Goal: Task Accomplishment & Management: Complete application form

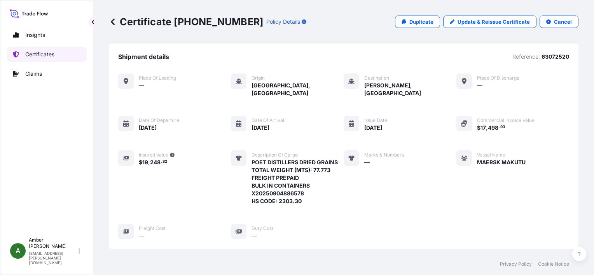
click at [52, 54] on p "Certificates" at bounding box center [39, 55] width 29 height 8
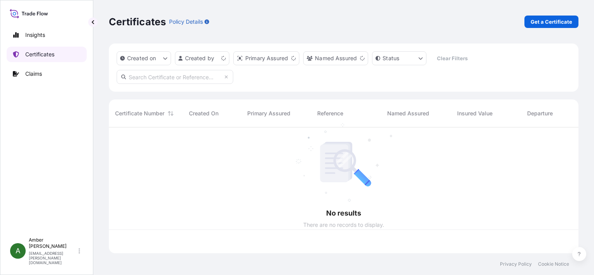
scroll to position [124, 464]
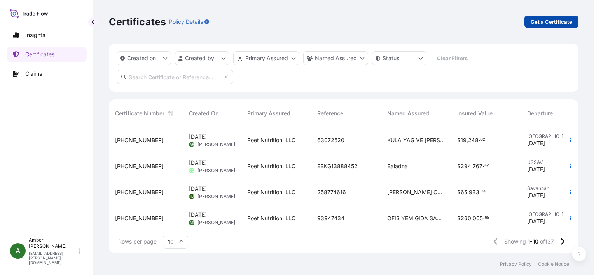
click at [555, 21] on p "Get a Certificate" at bounding box center [552, 22] width 42 height 8
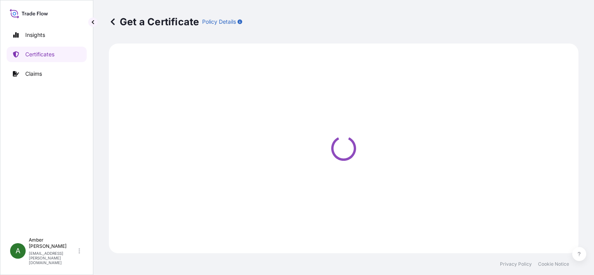
select select "Ocean Vessel"
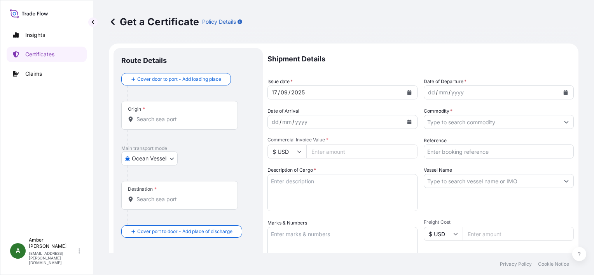
click at [564, 92] on icon "Calendar" at bounding box center [566, 92] width 4 height 5
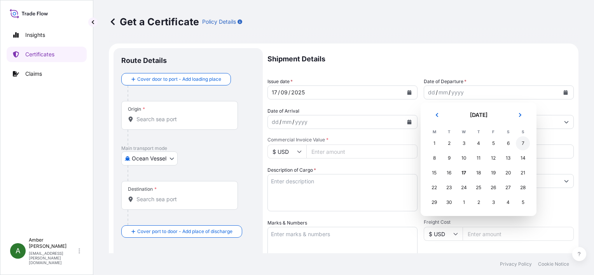
click at [524, 145] on div "7" at bounding box center [523, 144] width 14 height 14
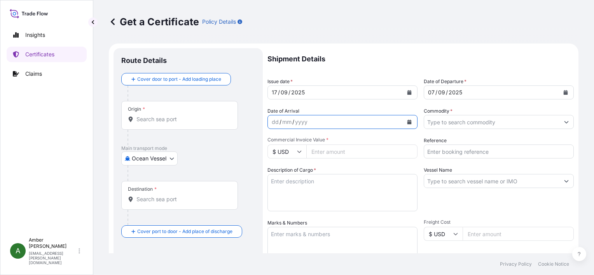
click at [408, 123] on icon "Calendar" at bounding box center [410, 122] width 4 height 5
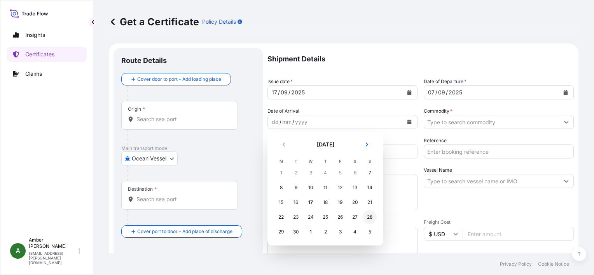
click at [372, 218] on div "28" at bounding box center [370, 217] width 14 height 14
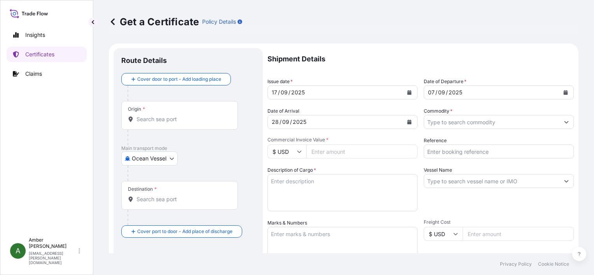
click at [473, 150] on input "Reference" at bounding box center [499, 152] width 150 height 14
paste input "10559906"
type input "10559906"
click at [476, 122] on input "Commodity *" at bounding box center [491, 122] width 135 height 14
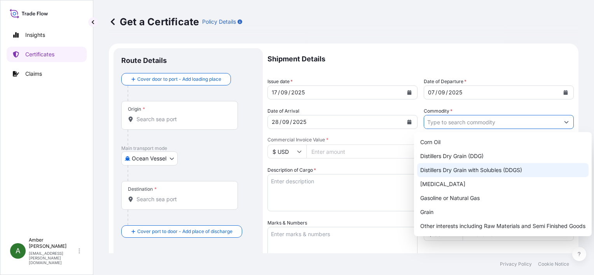
click at [489, 168] on div "Distillers Dry Grain with Solubles (DDGS)" at bounding box center [503, 170] width 172 height 14
type input "Distillers Dry Grain with Solubles (DDGS)"
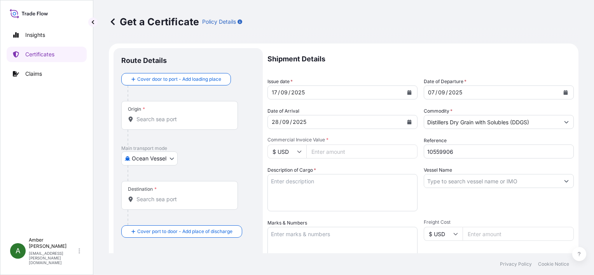
click at [338, 151] on input "Commercial Invoice Value *" at bounding box center [362, 152] width 111 height 14
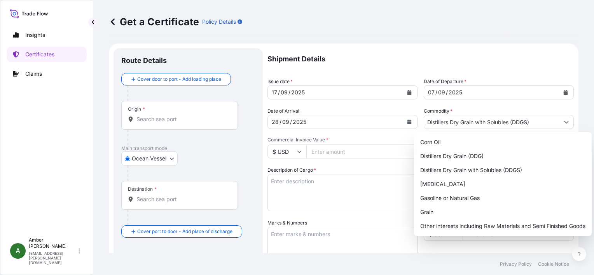
paste input "302656.03"
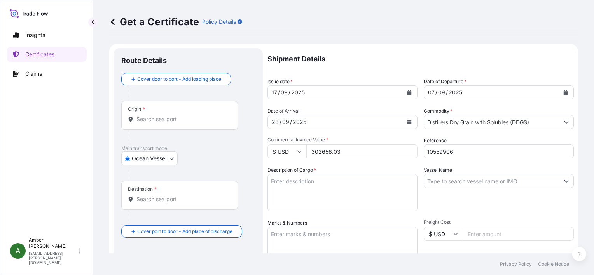
type input "302656.03"
click at [450, 208] on div "Vessel Name" at bounding box center [499, 188] width 150 height 45
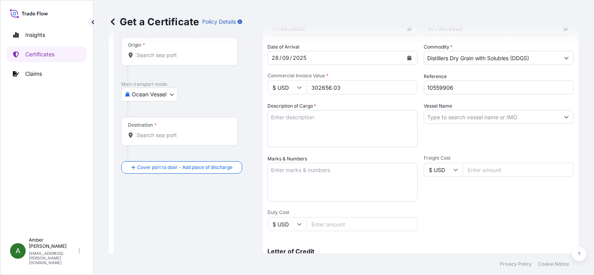
scroll to position [78, 0]
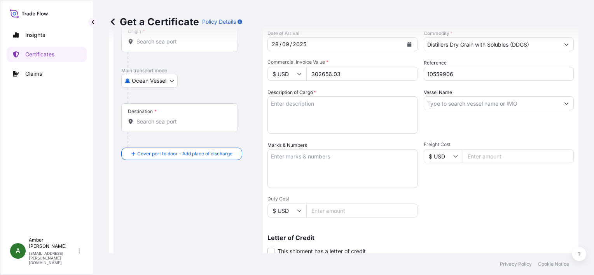
click at [456, 100] on input "Vessel Name" at bounding box center [491, 103] width 135 height 14
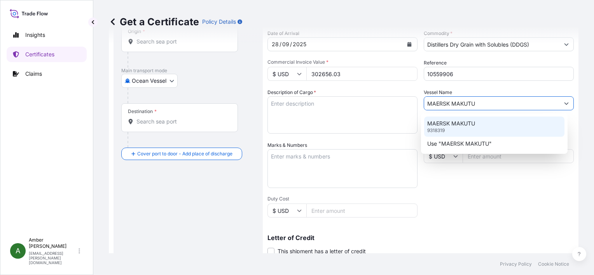
click at [455, 126] on p "MAERSK MAKUTU" at bounding box center [451, 124] width 48 height 8
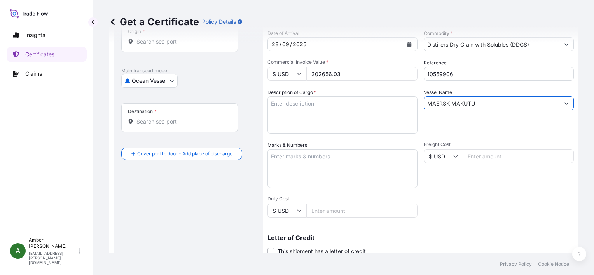
type input "MAERSK MAKUTU"
click at [298, 106] on textarea "Description of Cargo *" at bounding box center [343, 114] width 150 height 37
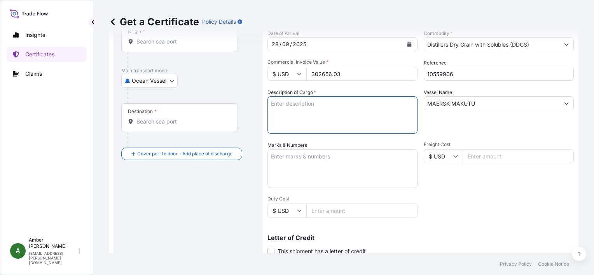
paste textarea "DISTILLERS DRIED GRAINS WITH SOLUBLES (DDGS) TOTAL WEIGHT (MTS): 1,351.143 FREI…"
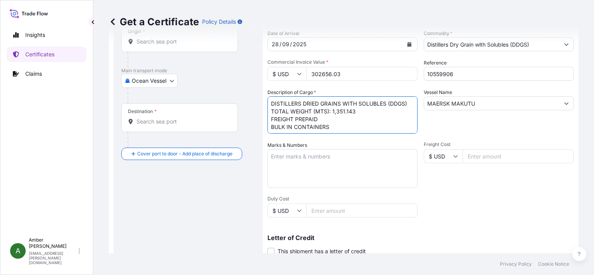
scroll to position [12, 0]
click at [294, 128] on textarea "DISTILLERS DRIED GRAINS WITH SOLUBLES (DDGS) TOTAL WEIGHT (MTS): 1,351.143 FREI…" at bounding box center [343, 114] width 150 height 37
paste textarea "X20250826383842"
type textarea "DISTILLERS DRIED GRAINS WITH SOLUBLES (DDGS) TOTAL WEIGHT (MTS): 1,351.143 FREI…"
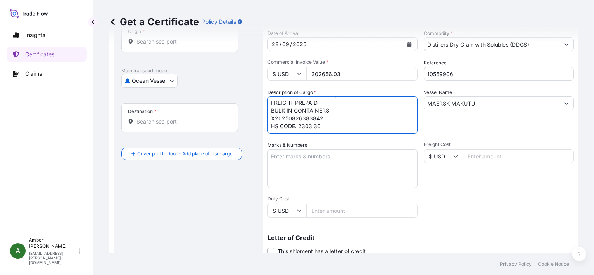
click at [160, 41] on div "Get a Certificate Policy Details" at bounding box center [344, 22] width 470 height 44
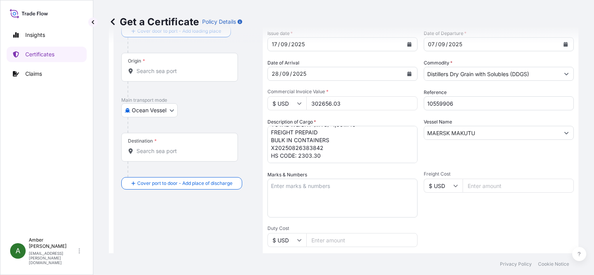
scroll to position [0, 0]
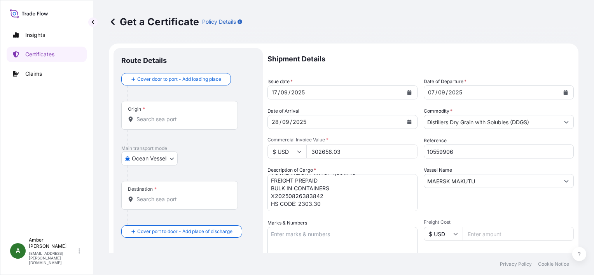
click at [153, 122] on input "Origin *" at bounding box center [183, 120] width 92 height 8
click at [143, 120] on input "Origin * Please select an origin" at bounding box center [183, 120] width 92 height 8
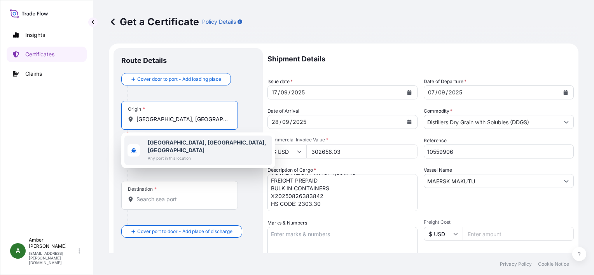
click at [187, 154] on span "Any port in this location" at bounding box center [208, 158] width 121 height 8
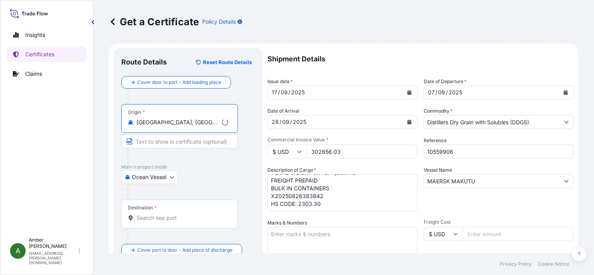
type input "[GEOGRAPHIC_DATA], [GEOGRAPHIC_DATA], [GEOGRAPHIC_DATA]"
click at [155, 218] on input "Destination *" at bounding box center [183, 218] width 92 height 8
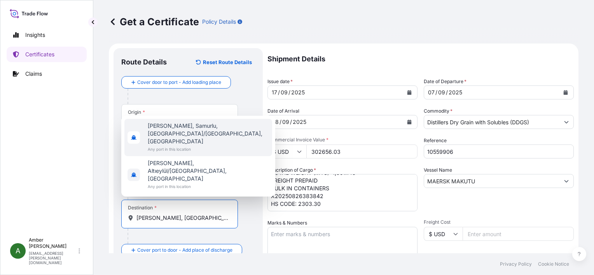
click at [175, 145] on span "[PERSON_NAME], Samurlu, [GEOGRAPHIC_DATA]/[GEOGRAPHIC_DATA], [GEOGRAPHIC_DATA]" at bounding box center [208, 133] width 121 height 23
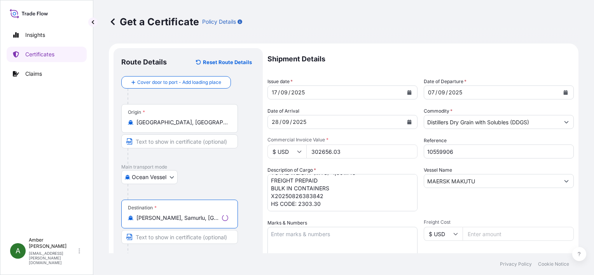
type input "[PERSON_NAME], Samurlu, [GEOGRAPHIC_DATA]/[GEOGRAPHIC_DATA], [GEOGRAPHIC_DATA]"
click at [215, 166] on p "Main transport mode" at bounding box center [188, 167] width 134 height 6
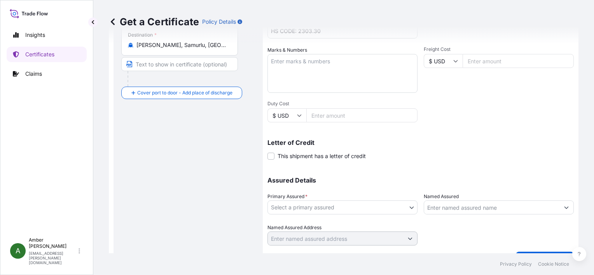
scroll to position [191, 0]
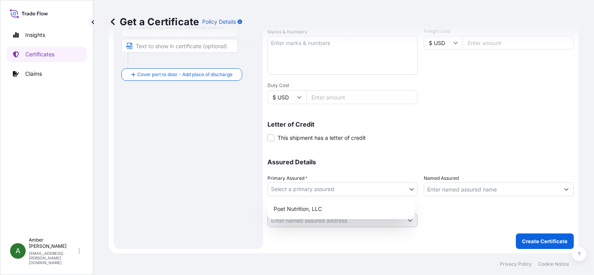
click at [349, 189] on body "2 options available. Insights Certificates Claims A [PERSON_NAME] [PERSON_NAME]…" at bounding box center [297, 137] width 594 height 275
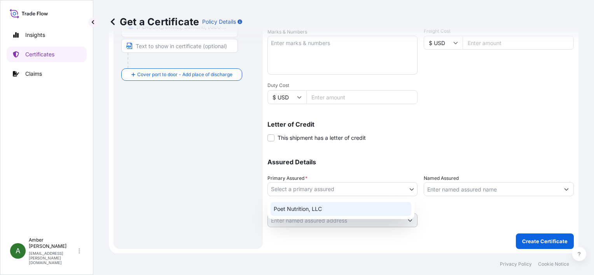
click at [316, 208] on div "Poet Nutrition, LLC" at bounding box center [341, 209] width 141 height 14
select select "31546"
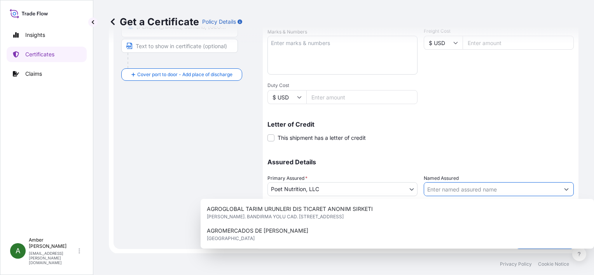
click at [473, 187] on input "Named Assured" at bounding box center [491, 189] width 135 height 14
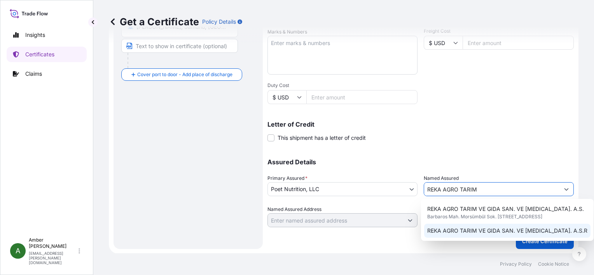
click at [479, 235] on span "REKA AGRO TARIM VE GIDA SAN. VE [MEDICAL_DATA]. A.S.R" at bounding box center [507, 231] width 160 height 8
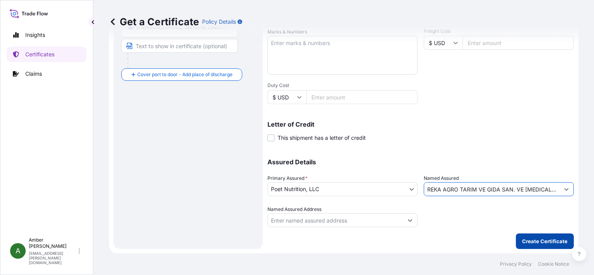
type input "REKA AGRO TARIM VE GIDA SAN. VE [MEDICAL_DATA]. A.S.R"
click at [541, 241] on p "Create Certificate" at bounding box center [545, 242] width 46 height 8
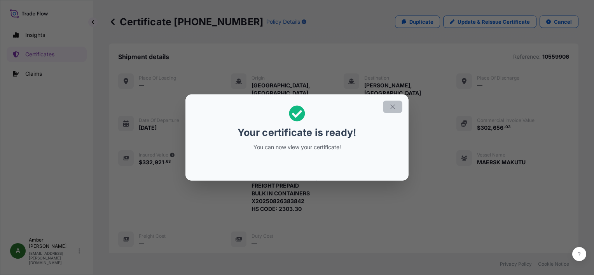
click at [391, 110] on button "button" at bounding box center [392, 107] width 19 height 12
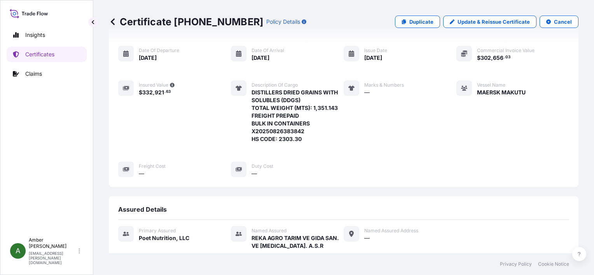
scroll to position [156, 0]
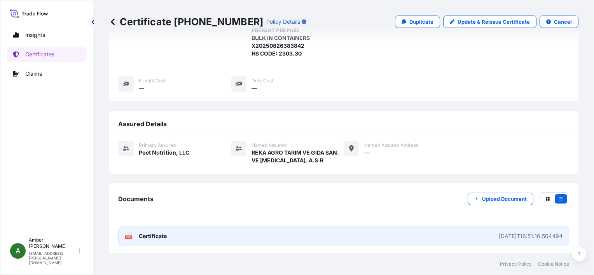
click at [131, 236] on rect at bounding box center [128, 237] width 7 height 3
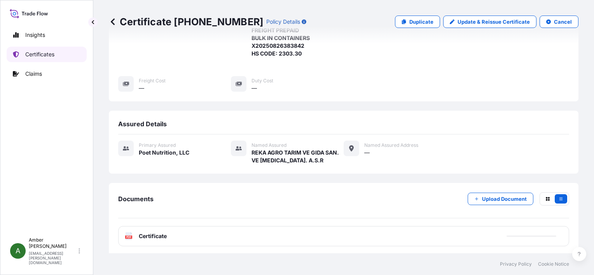
click at [42, 53] on p "Certificates" at bounding box center [39, 55] width 29 height 8
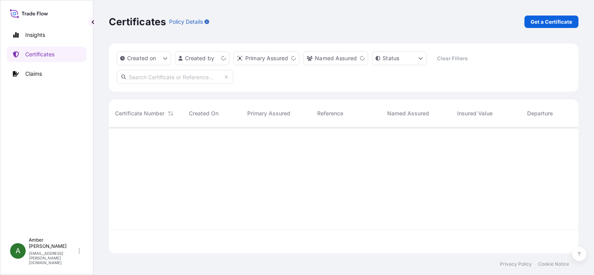
scroll to position [124, 464]
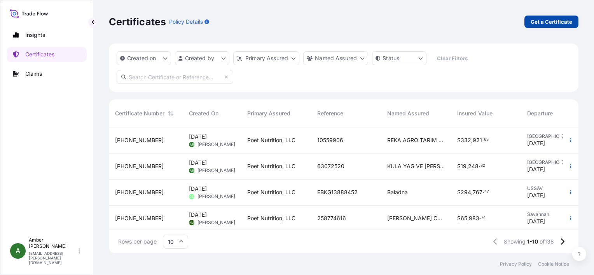
click at [558, 22] on p "Get a Certificate" at bounding box center [552, 22] width 42 height 8
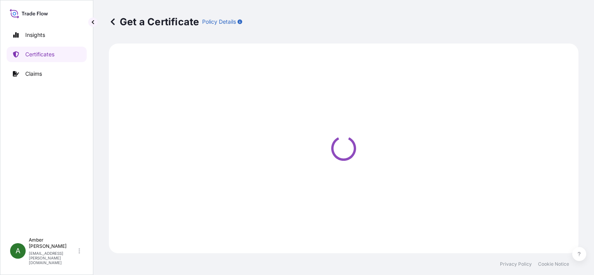
select select "Ocean Vessel"
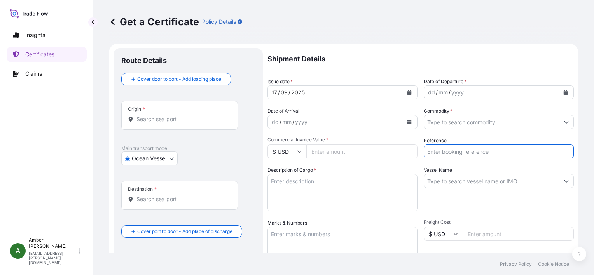
click at [461, 151] on input "Reference" at bounding box center [499, 152] width 150 height 14
paste input "11101121"
type input "11101121"
click at [464, 121] on input "Commodity *" at bounding box center [491, 122] width 135 height 14
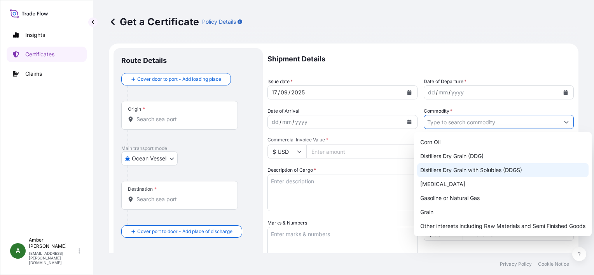
click at [477, 170] on div "Distillers Dry Grain with Solubles (DDGS)" at bounding box center [503, 170] width 172 height 14
type input "Distillers Dry Grain with Solubles (DDGS)"
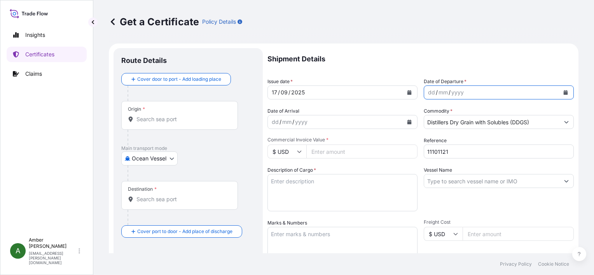
click at [564, 93] on icon "Calendar" at bounding box center [566, 92] width 4 height 5
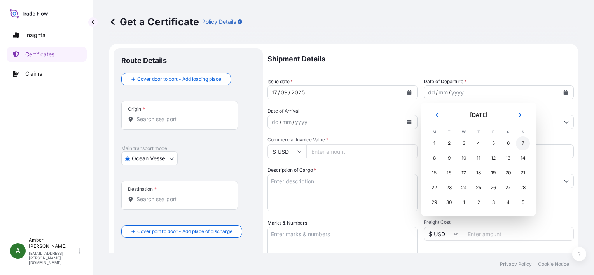
click at [522, 143] on div "7" at bounding box center [523, 144] width 14 height 14
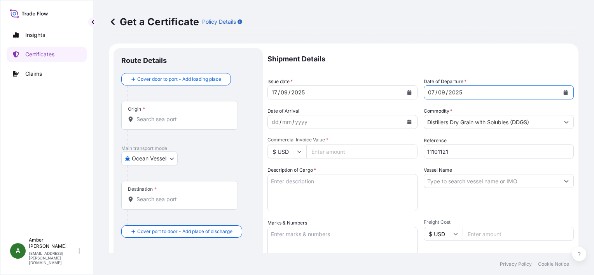
click at [407, 121] on icon "Calendar" at bounding box center [409, 122] width 5 height 5
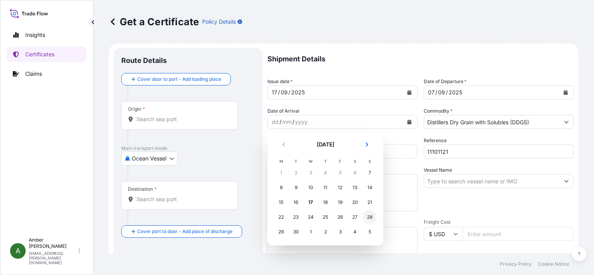
click at [370, 217] on div "28" at bounding box center [370, 217] width 14 height 14
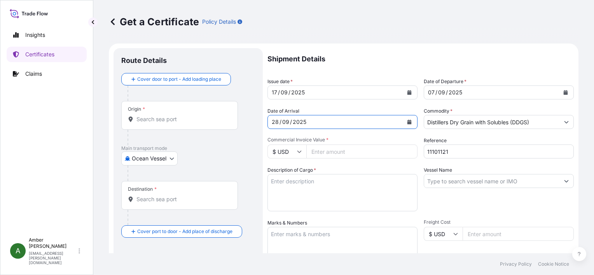
click at [491, 182] on input "Vessel Name" at bounding box center [491, 181] width 135 height 14
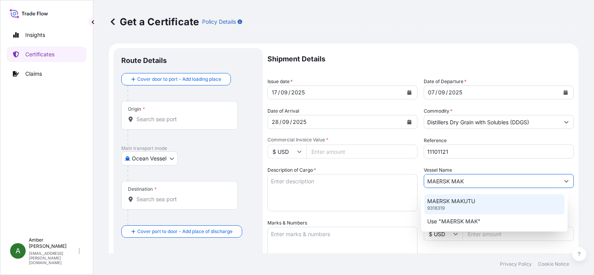
click at [452, 201] on p "MAERSK MAKUTU" at bounding box center [451, 202] width 48 height 8
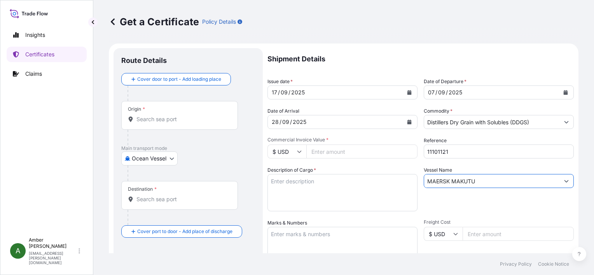
type input "MAERSK MAKUTU"
click at [334, 152] on input "Commercial Invoice Value *" at bounding box center [362, 152] width 111 height 14
paste input "115312.29"
type input "115312.29"
click at [475, 205] on div "Vessel Name [PERSON_NAME]" at bounding box center [499, 188] width 150 height 45
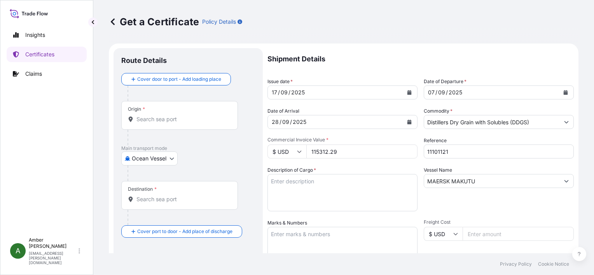
scroll to position [39, 0]
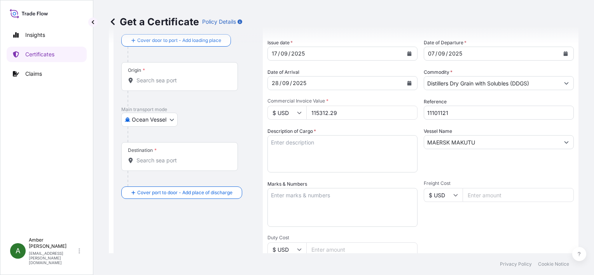
click at [294, 152] on textarea "Description of Cargo *" at bounding box center [343, 153] width 150 height 37
paste textarea "DISTILLERS DRIED GRAINS WITH SOLUBLES (DDGS) TOTAL WEIGHT (MTS): 514.787 FREIGH…"
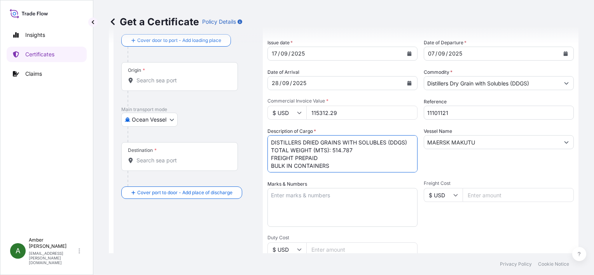
scroll to position [12, 0]
click at [296, 167] on textarea "DISTILLERS DRIED GRAINS WITH SOLUBLES (DDGS) TOTAL WEIGHT (MTS): 514.787 FREIGH…" at bounding box center [343, 153] width 150 height 37
paste textarea "X20250902694899"
type textarea "DISTILLERS DRIED GRAINS WITH SOLUBLES (DDGS) TOTAL WEIGHT (MTS): 514.787 FREIGH…"
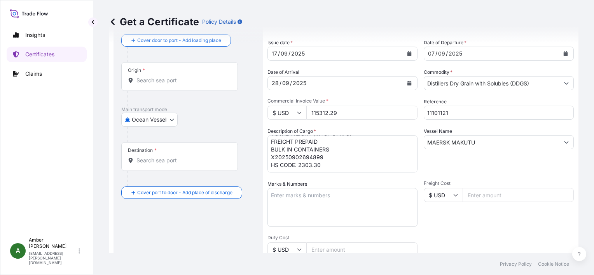
click at [479, 169] on div "Vessel Name [PERSON_NAME]" at bounding box center [499, 150] width 150 height 45
click at [164, 82] on input "Origin *" at bounding box center [183, 81] width 92 height 8
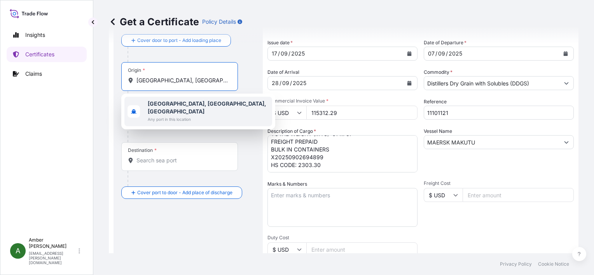
click at [176, 106] on b "[GEOGRAPHIC_DATA], [GEOGRAPHIC_DATA], [GEOGRAPHIC_DATA]" at bounding box center [207, 107] width 119 height 14
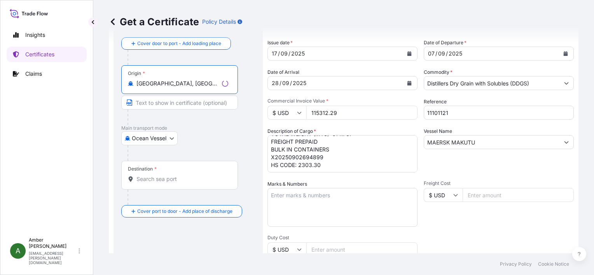
type input "[GEOGRAPHIC_DATA], [GEOGRAPHIC_DATA], [GEOGRAPHIC_DATA]"
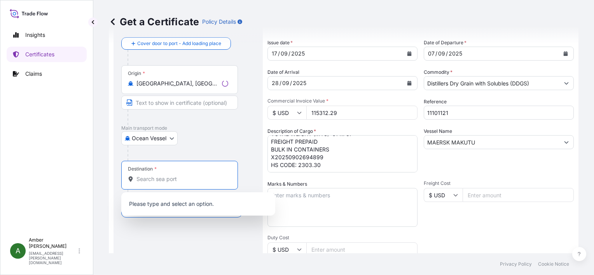
click at [153, 182] on input "Destination *" at bounding box center [183, 179] width 92 height 8
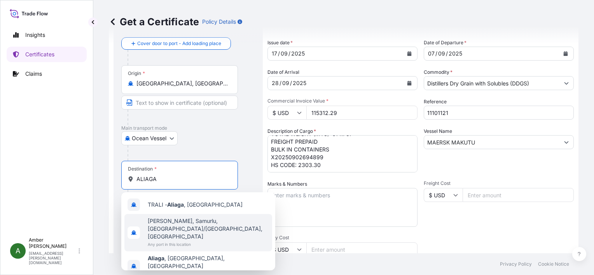
click at [180, 223] on span "[PERSON_NAME], Samurlu, [GEOGRAPHIC_DATA]/[GEOGRAPHIC_DATA], [GEOGRAPHIC_DATA]" at bounding box center [208, 228] width 121 height 23
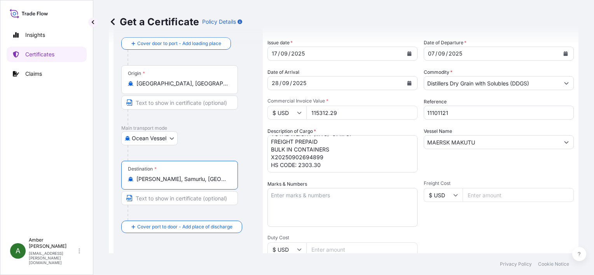
type input "[PERSON_NAME], Samurlu, [GEOGRAPHIC_DATA]/[GEOGRAPHIC_DATA], [GEOGRAPHIC_DATA]"
click at [461, 222] on div "Freight Cost $ USD" at bounding box center [499, 203] width 150 height 47
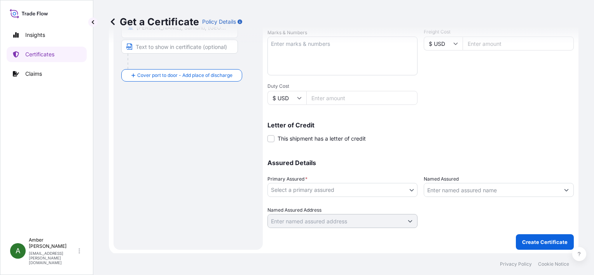
scroll to position [191, 0]
click at [369, 191] on body "1 option available. 0 options available. 3 options available. Insights Certific…" at bounding box center [297, 137] width 594 height 275
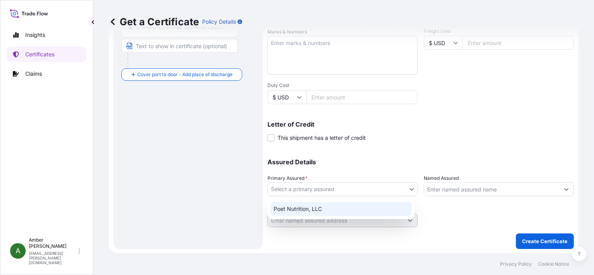
click at [327, 210] on div "Poet Nutrition, LLC" at bounding box center [341, 209] width 141 height 14
select select "31546"
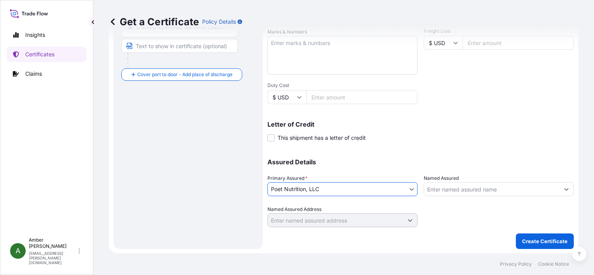
click at [477, 188] on input "Named Assured" at bounding box center [491, 189] width 135 height 14
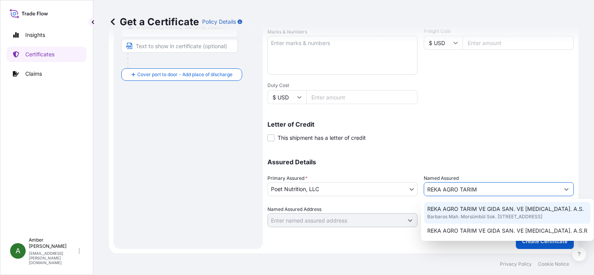
click at [464, 210] on span "REKA AGRO TARIM VE GIDA SAN. VE [MEDICAL_DATA]. A.S." at bounding box center [505, 209] width 157 height 8
type input "REKA AGRO TARIM VE GIDA SAN. VE [MEDICAL_DATA]. A.S."
type input "Barbaros Mah. Morsümbül Sok. [STREET_ADDRESS]"
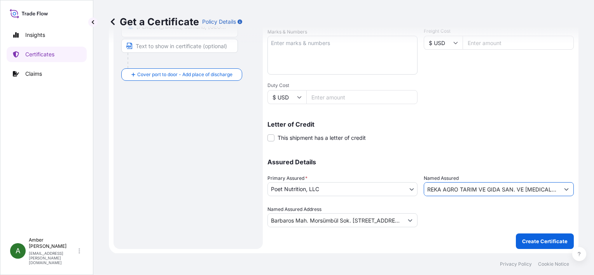
type input "REKA AGRO TARIM VE GIDA SAN. VE [MEDICAL_DATA]. A.S."
click at [389, 221] on input "Barbaros Mah. Morsümbül Sok. [STREET_ADDRESS]" at bounding box center [335, 221] width 135 height 14
drag, startPoint x: 366, startPoint y: 221, endPoint x: 343, endPoint y: 222, distance: 23.0
click at [343, 222] on input "Barbaros Mah. Morsümbül Sok. [STREET_ADDRESS]" at bounding box center [335, 221] width 135 height 14
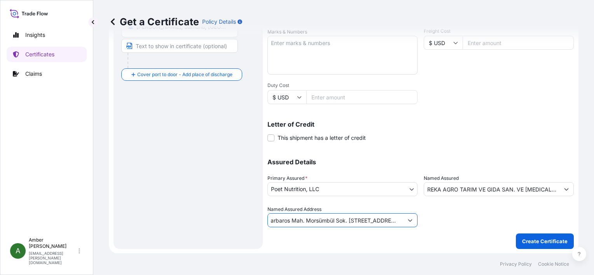
scroll to position [0, 61]
drag, startPoint x: 391, startPoint y: 220, endPoint x: 381, endPoint y: 222, distance: 9.5
click at [381, 222] on input "Barbaros Mah. Morsümbül Sok. [STREET_ADDRESS]" at bounding box center [335, 221] width 135 height 14
type input "Barbaros Mah. Morsümbül Sok. [STREET_ADDRESS]"
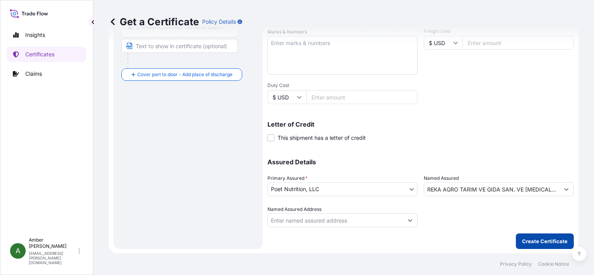
scroll to position [0, 0]
click at [531, 243] on p "Create Certificate" at bounding box center [545, 242] width 46 height 8
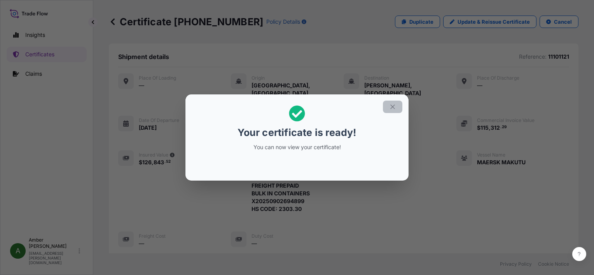
click at [396, 107] on button "button" at bounding box center [392, 107] width 19 height 12
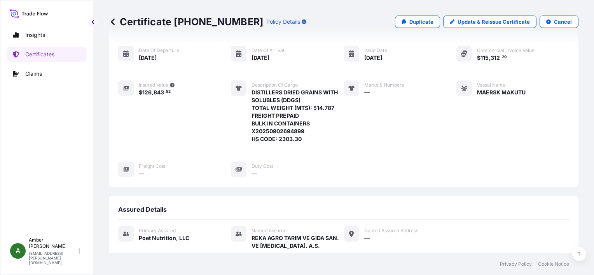
scroll to position [194, 0]
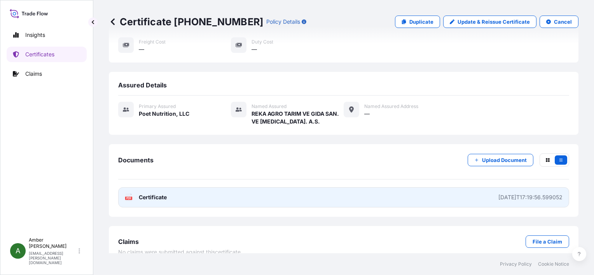
click at [154, 194] on span "Certificate" at bounding box center [153, 198] width 28 height 8
